Goal: Task Accomplishment & Management: Complete application form

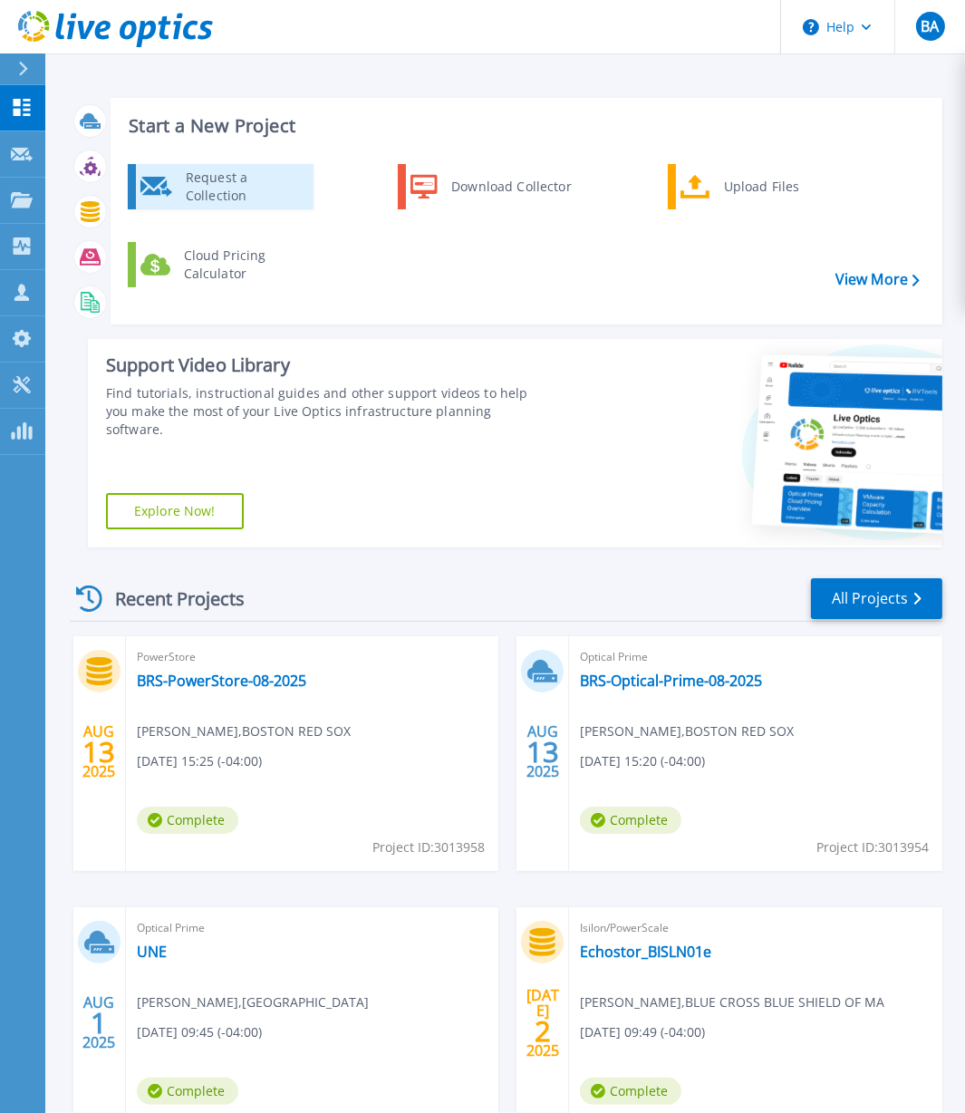
click at [204, 189] on div "Request a Collection" at bounding box center [243, 187] width 132 height 36
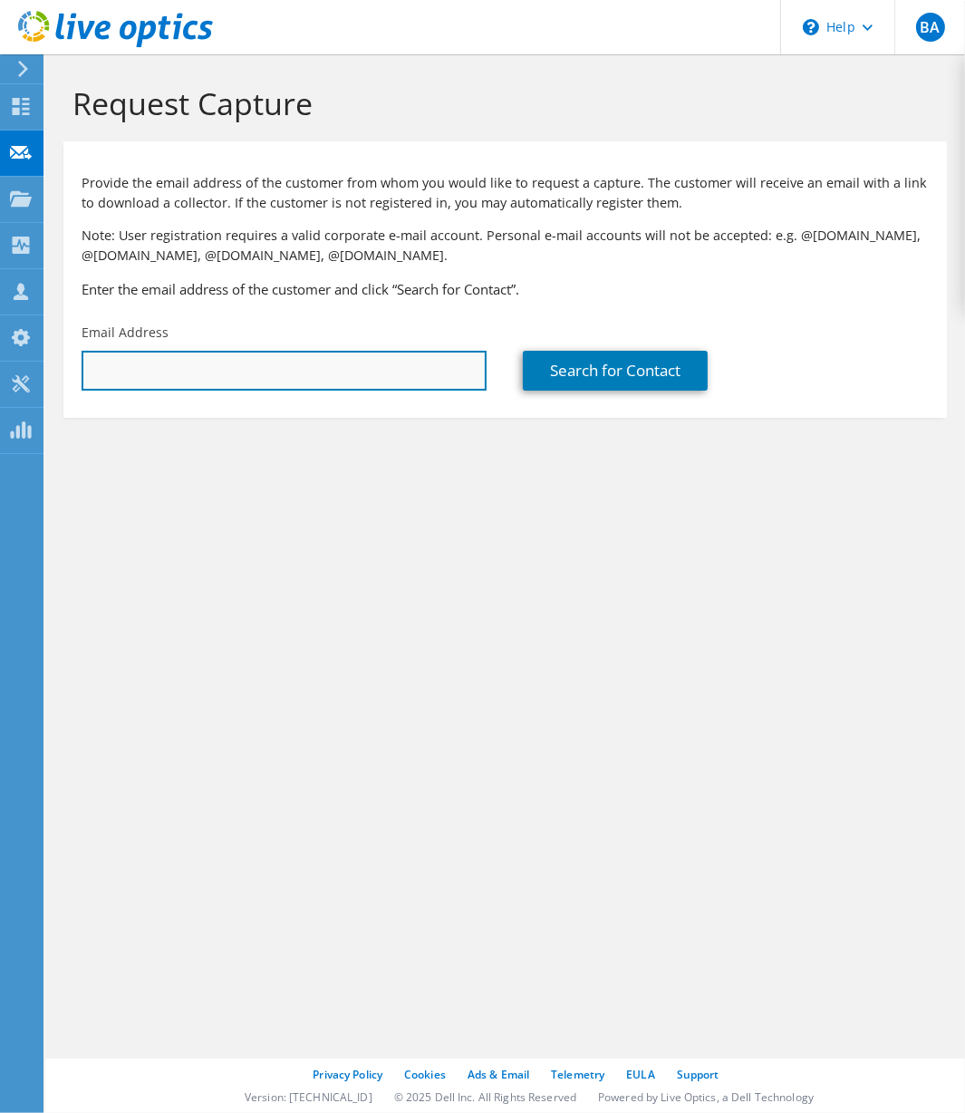
click at [212, 373] on input "text" at bounding box center [284, 371] width 405 height 40
type input "p"
click at [161, 379] on input "text" at bounding box center [284, 371] width 405 height 40
paste input "plejeune@endicott.edu"
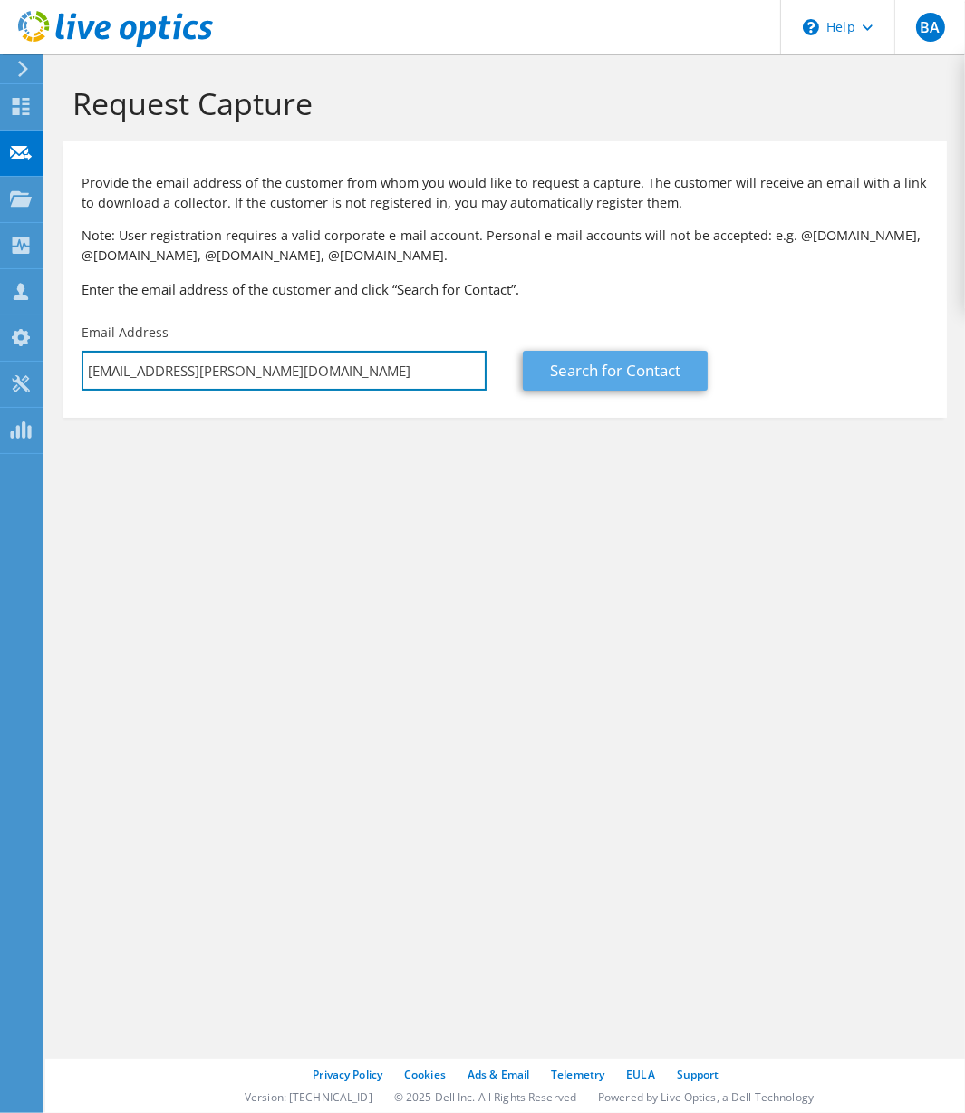
type input "plejeune@endicott.edu"
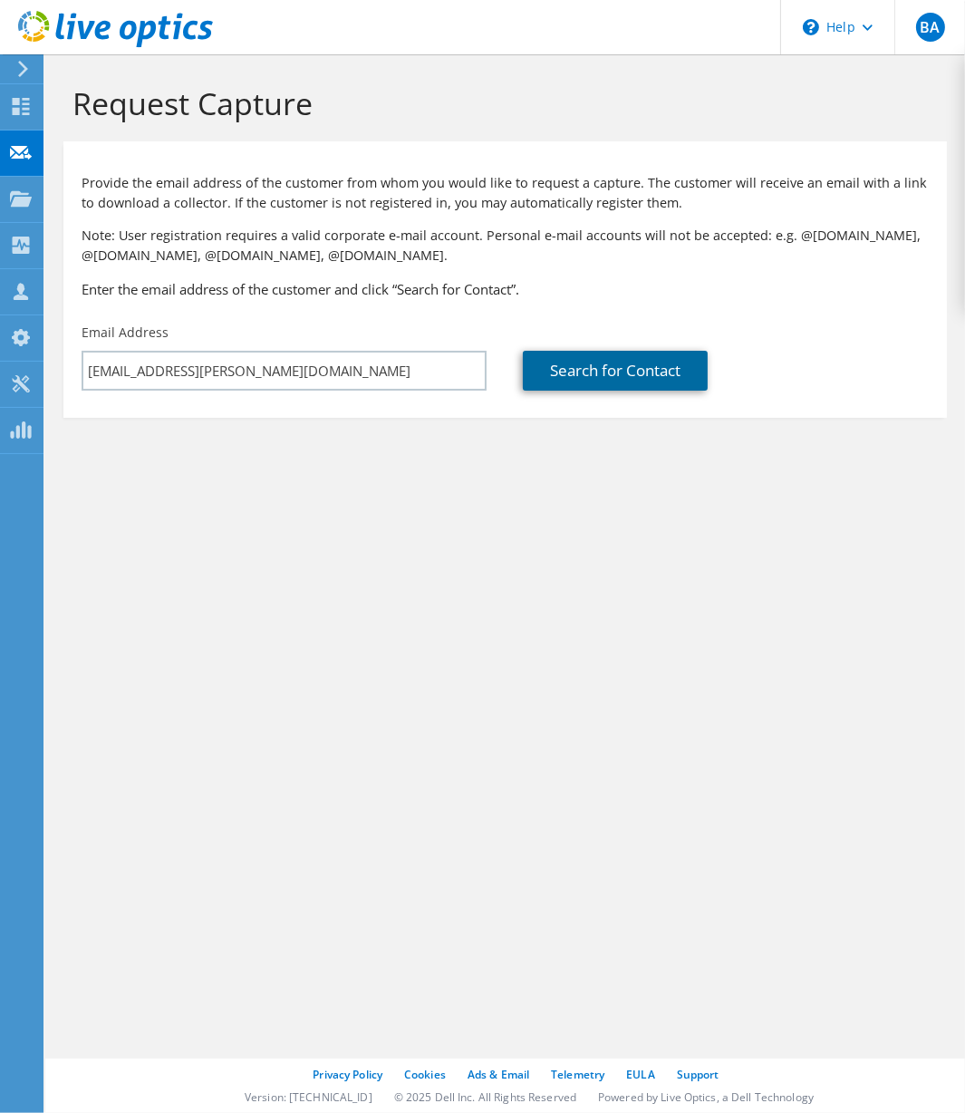
click at [614, 363] on link "Search for Contact" at bounding box center [615, 371] width 185 height 40
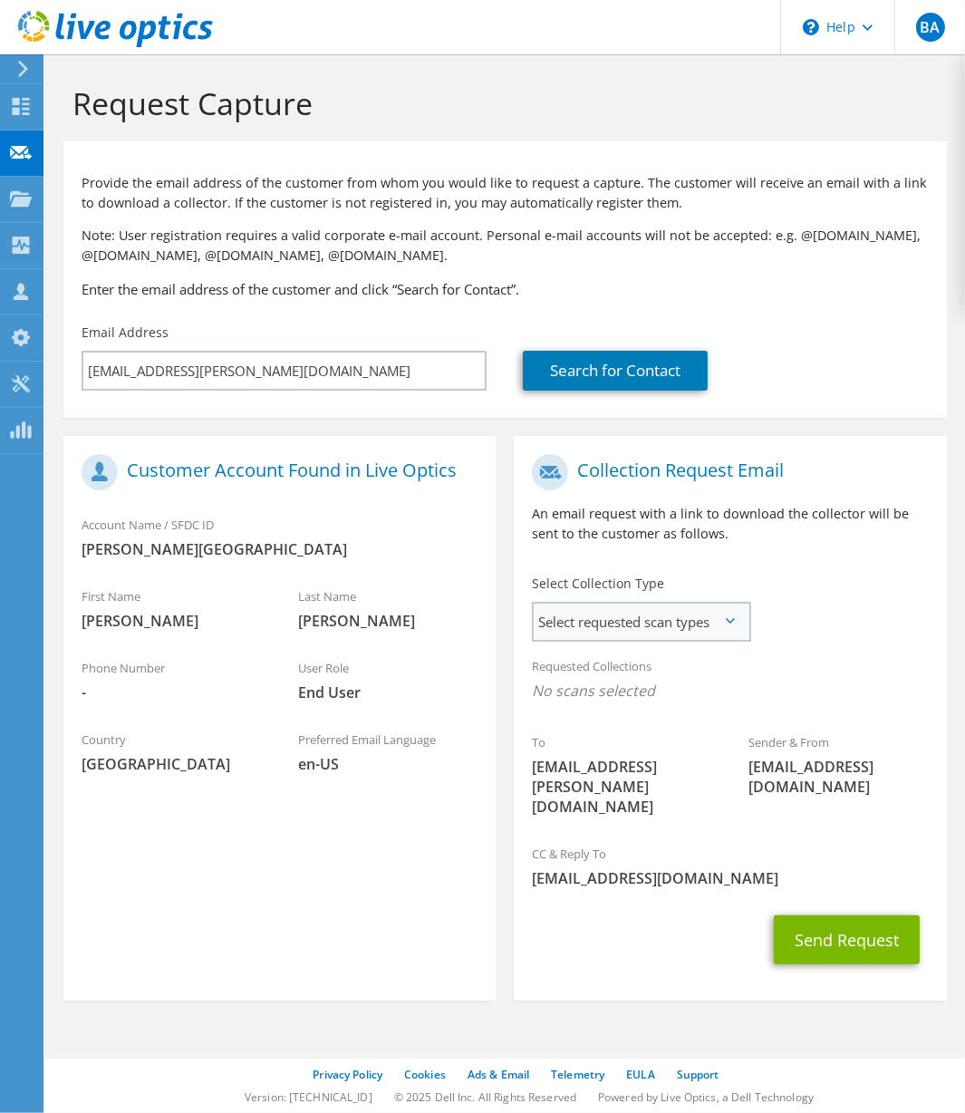
click at [655, 622] on span "Select requested scan types" at bounding box center [641, 622] width 214 height 36
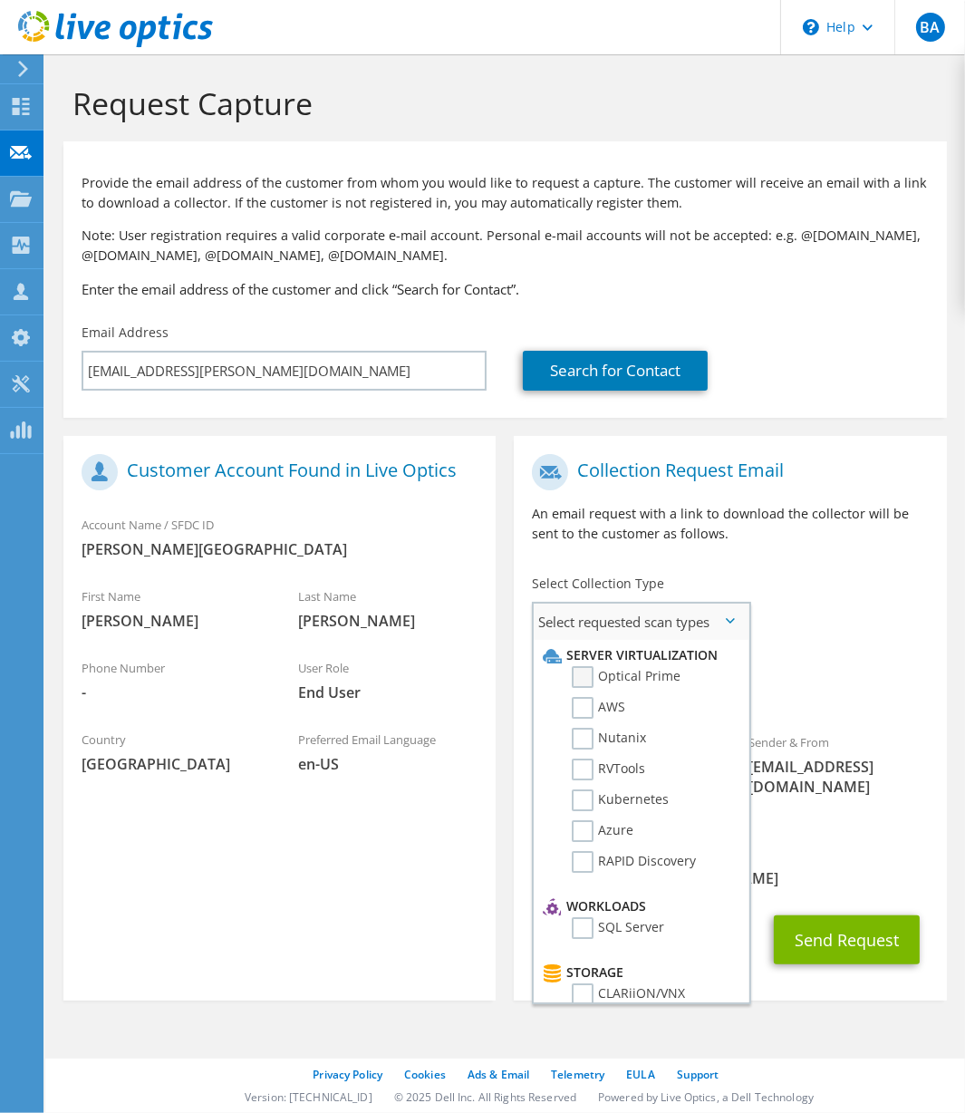
click at [633, 688] on label "Optical Prime" at bounding box center [626, 677] width 109 height 22
click at [0, 0] on input "Optical Prime" at bounding box center [0, 0] width 0 height 0
click at [788, 530] on p "An email request with a link to download the collector will be sent to the cust…" at bounding box center [730, 524] width 396 height 40
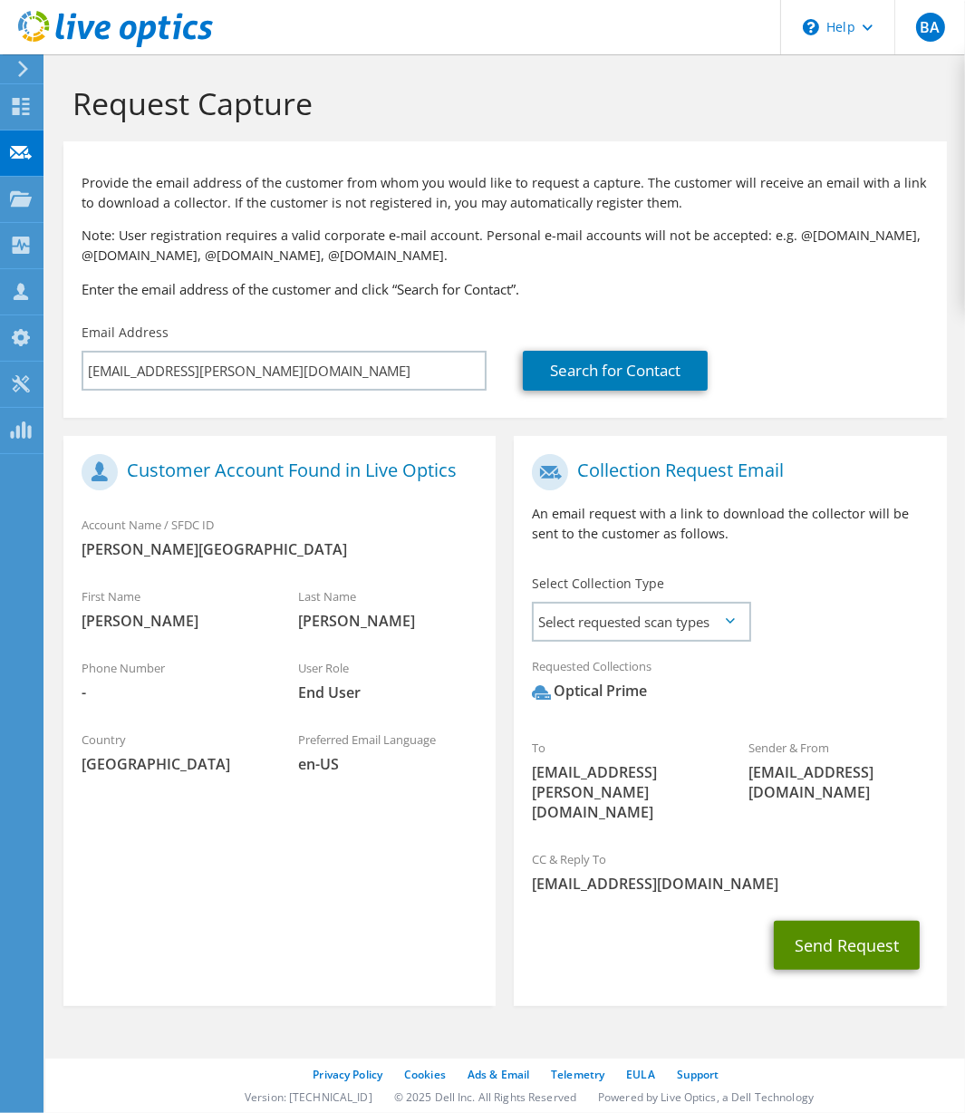
click at [841, 921] on button "Send Request" at bounding box center [847, 945] width 146 height 49
